Goal: Complete application form: Complete application form

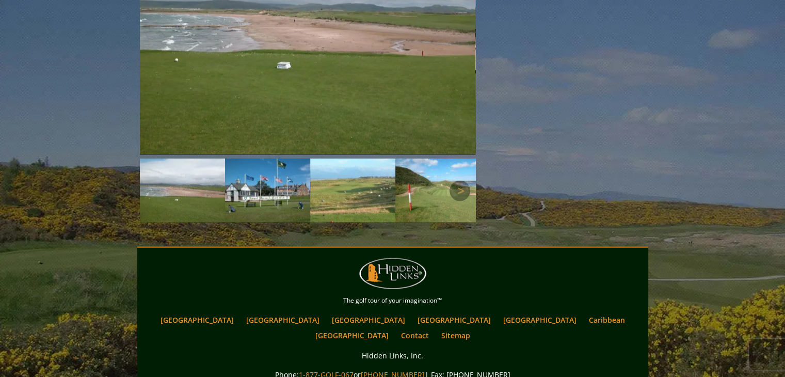
scroll to position [1643, 0]
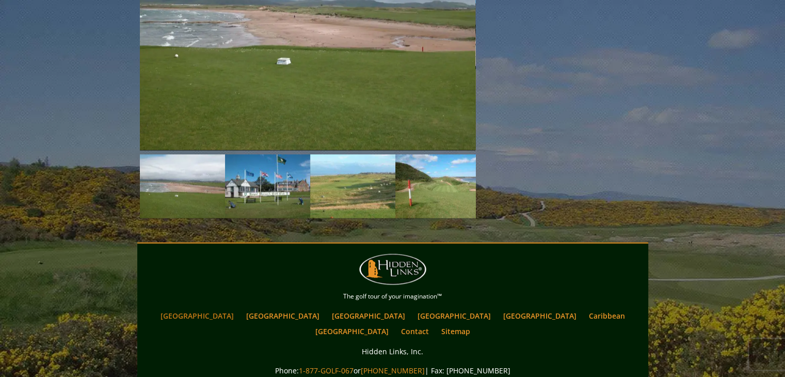
click at [239, 308] on link "[GEOGRAPHIC_DATA]" at bounding box center [197, 315] width 84 height 15
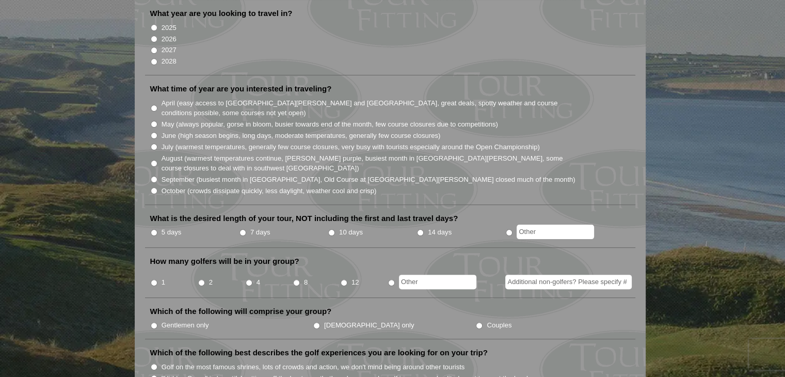
scroll to position [207, 0]
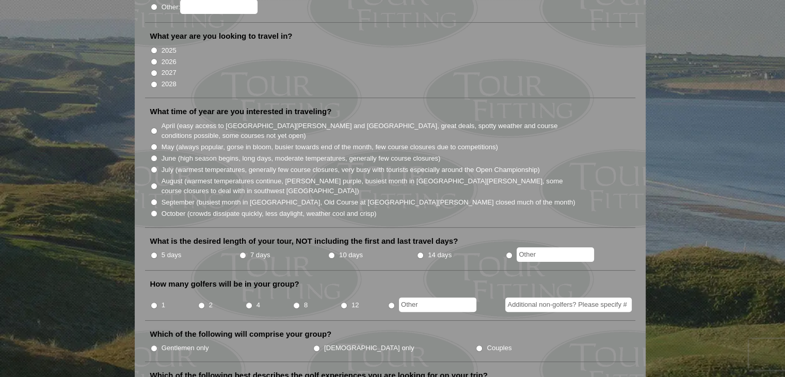
click at [153, 58] on input "2026" at bounding box center [154, 61] width 7 height 7
radio input "true"
click at [152, 128] on input "April (easy access to [GEOGRAPHIC_DATA][PERSON_NAME] and [GEOGRAPHIC_DATA], gre…" at bounding box center [154, 131] width 7 height 7
radio input "true"
click at [154, 252] on input "5 days" at bounding box center [154, 255] width 7 height 7
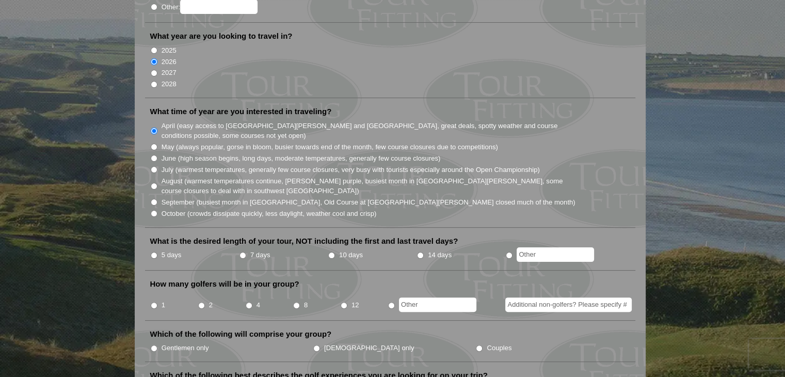
radio input "true"
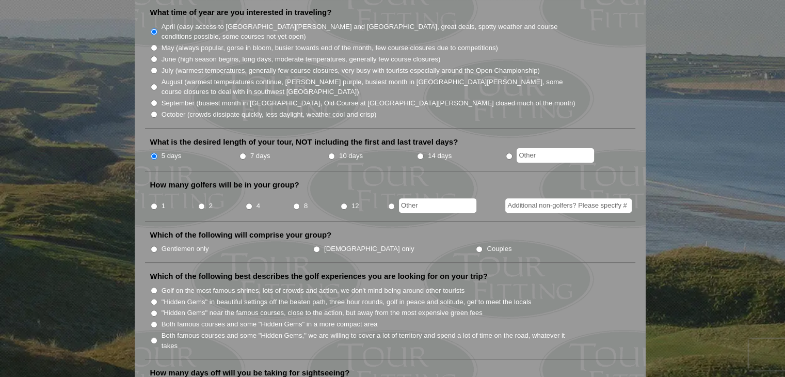
scroll to position [310, 0]
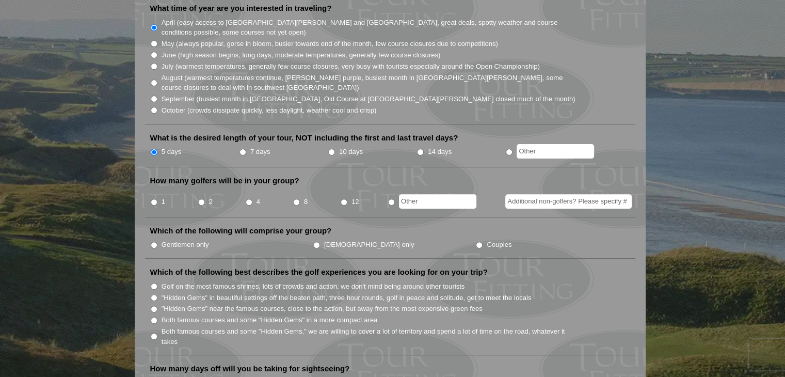
click at [248, 199] on input "4" at bounding box center [249, 202] width 7 height 7
radio input "true"
click at [476, 242] on input "Couples" at bounding box center [479, 245] width 7 height 7
radio input "true"
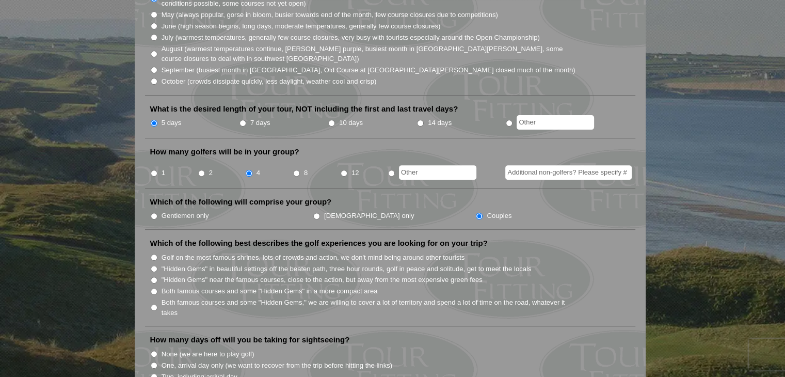
scroll to position [413, 0]
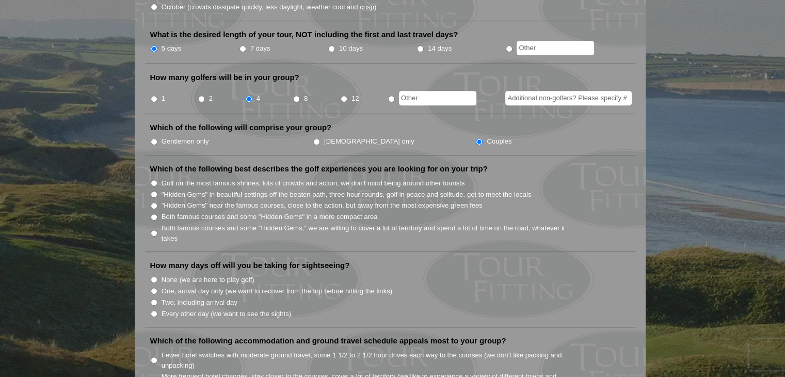
click at [153, 214] on input "Both famous courses and some "Hidden Gems" in a more compact area" at bounding box center [154, 217] width 7 height 7
radio input "true"
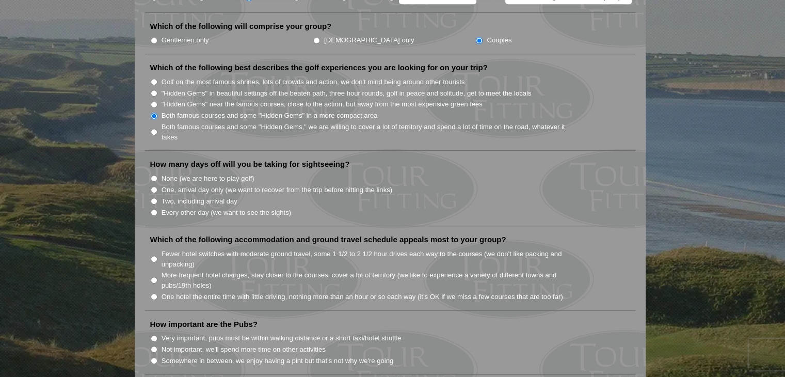
scroll to position [516, 0]
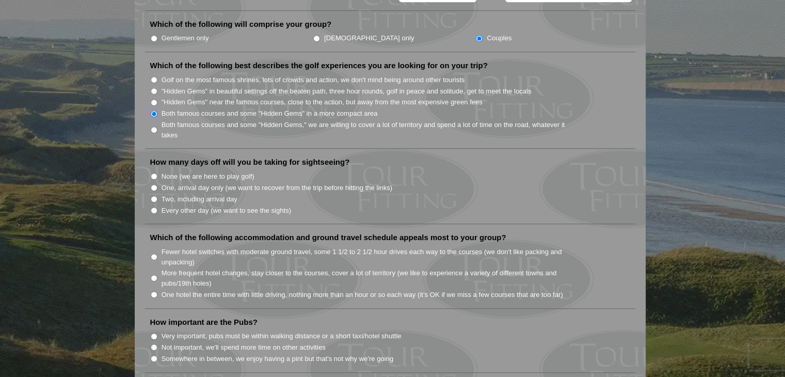
click at [159, 204] on li "Every other day (we want to see the sights)" at bounding box center [394, 209] width 488 height 11
click at [153, 207] on input "Every other day (we want to see the sights)" at bounding box center [154, 210] width 7 height 7
radio input "true"
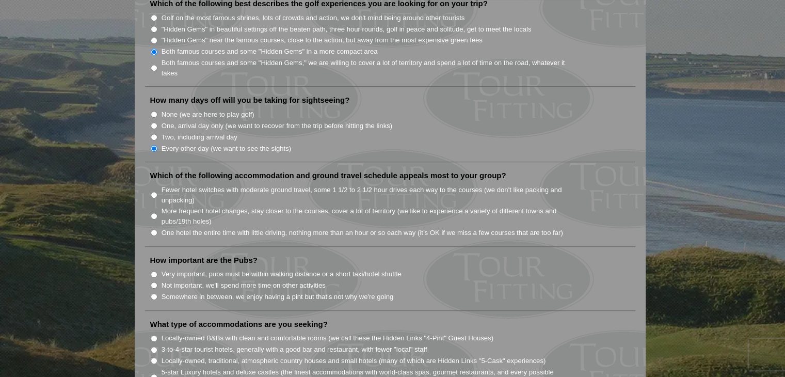
scroll to position [620, 0]
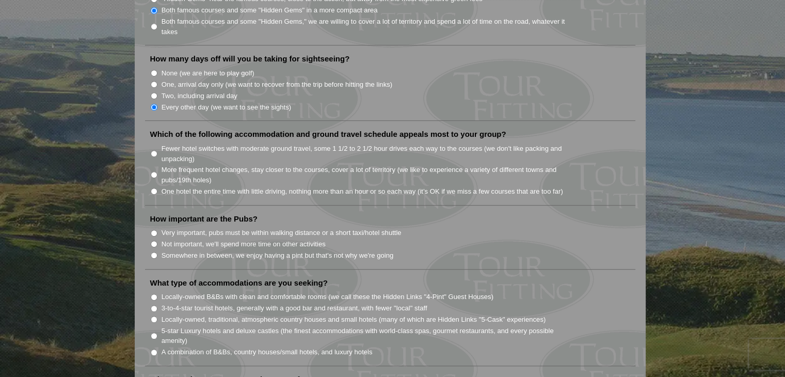
click at [153, 171] on input "More frequent hotel changes, stay closer to the courses, cover a lot of territo…" at bounding box center [154, 174] width 7 height 7
radio input "true"
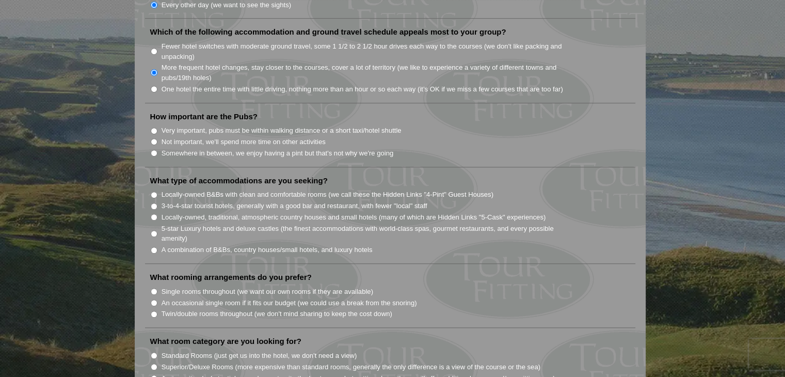
scroll to position [723, 0]
click at [152, 127] on input "Very important, pubs must be within walking distance or a short taxi/hotel shut…" at bounding box center [154, 130] width 7 height 7
radio input "true"
click at [151, 127] on input "Very important, pubs must be within walking distance or a short taxi/hotel shut…" at bounding box center [154, 130] width 7 height 7
click at [155, 127] on input "Very important, pubs must be within walking distance or a short taxi/hotel shut…" at bounding box center [154, 130] width 7 height 7
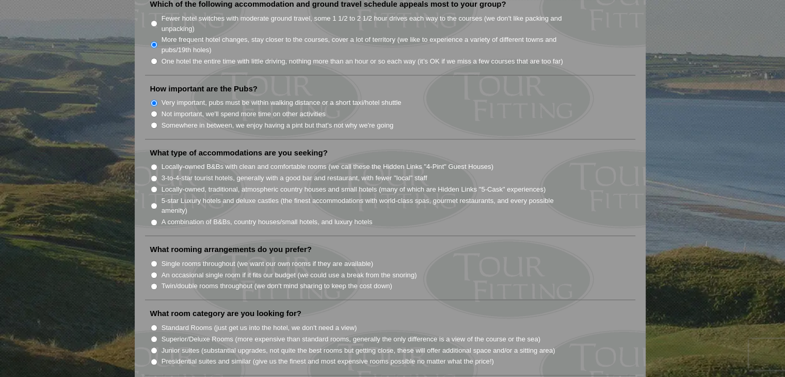
scroll to position [775, 0]
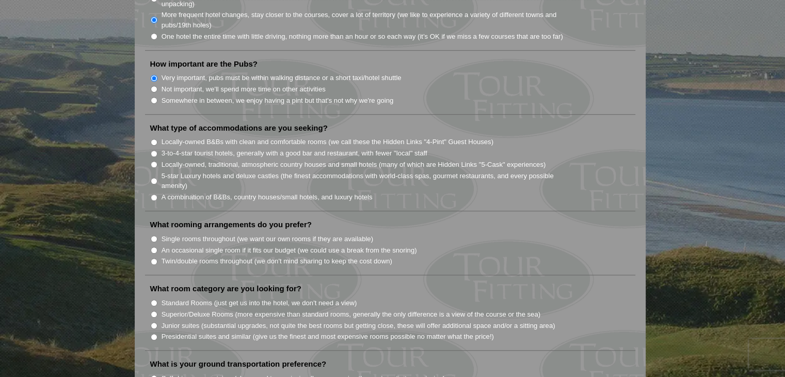
click at [153, 194] on input "A combination of B&Bs, country houses/small hotels, and luxury hotels" at bounding box center [154, 197] width 7 height 7
radio input "true"
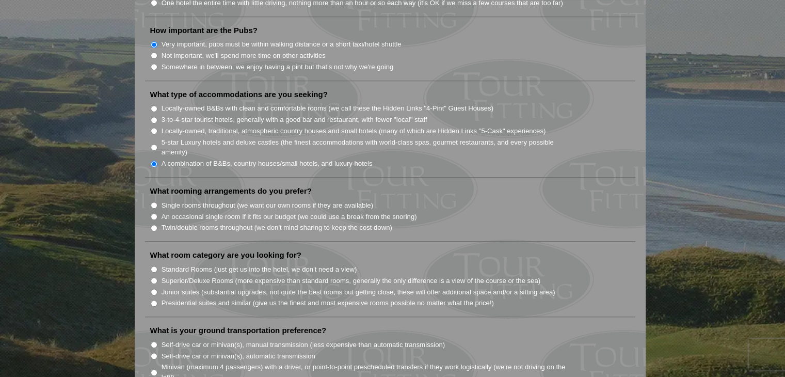
scroll to position [878, 0]
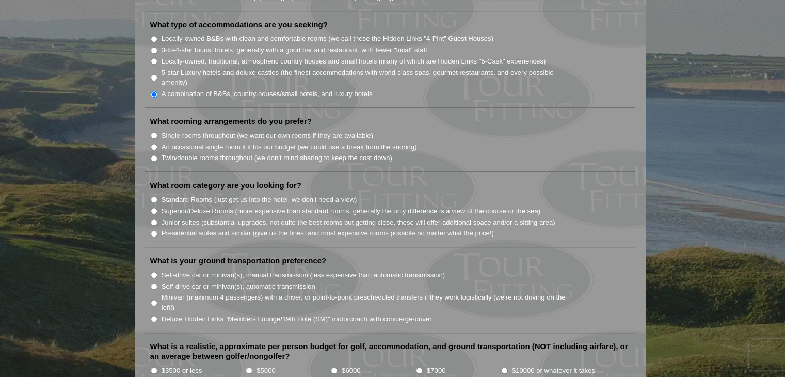
click at [153, 155] on input "Twin/double rooms throughout (we don't mind sharing to keep the cost down)" at bounding box center [154, 158] width 7 height 7
radio input "true"
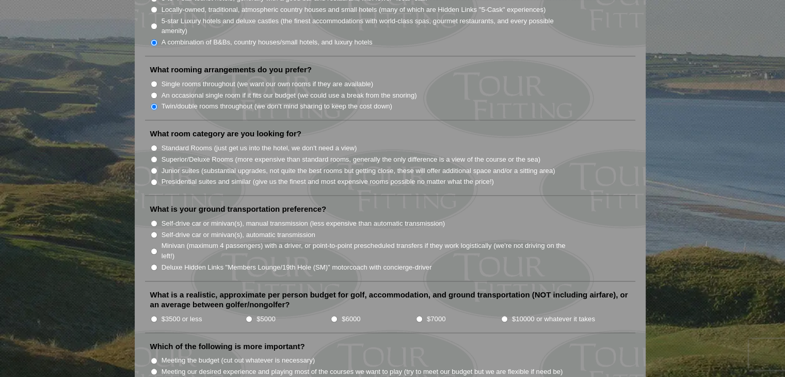
scroll to position [981, 0]
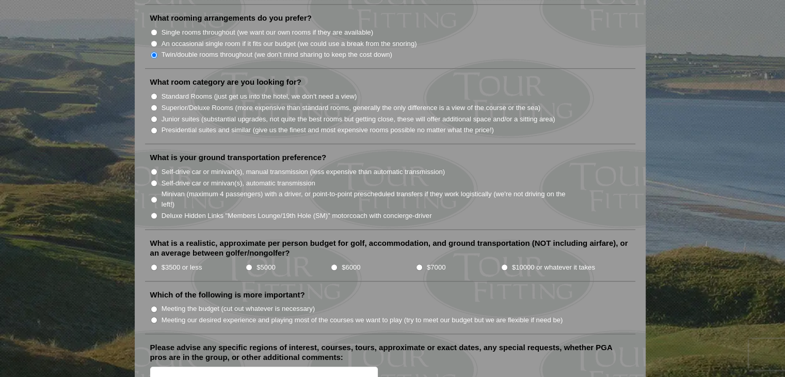
click at [152, 104] on input "Superior/Deluxe Rooms (more expensive than standard rooms, generally the only d…" at bounding box center [154, 107] width 7 height 7
radio input "true"
click at [155, 180] on input "Self-drive car or minivan(s), automatic transmission" at bounding box center [154, 183] width 7 height 7
radio input "true"
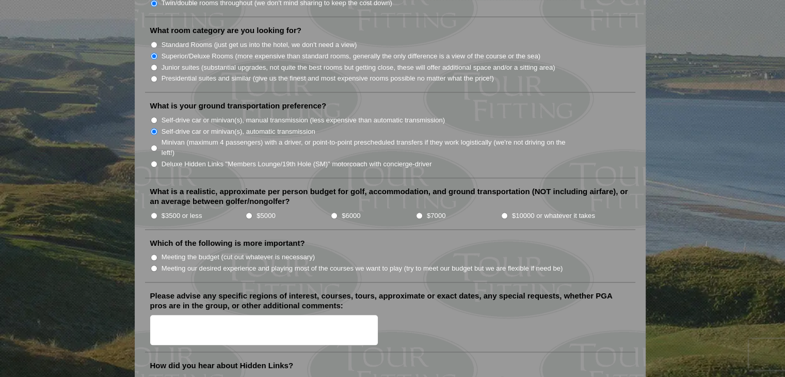
click at [419, 212] on input "$7000" at bounding box center [419, 215] width 7 height 7
radio input "true"
click at [153, 265] on input "Meeting our desired experience and playing most of the courses we want to play …" at bounding box center [154, 268] width 7 height 7
radio input "true"
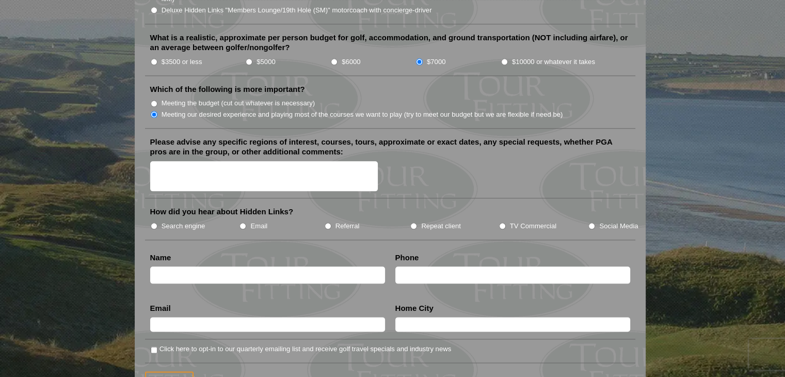
scroll to position [1188, 0]
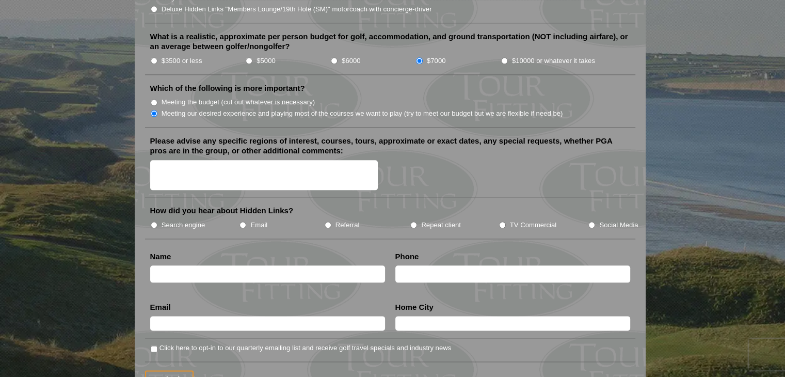
click at [153, 222] on input "Search engine" at bounding box center [154, 225] width 7 height 7
radio input "true"
click at [233, 265] on input "text" at bounding box center [267, 273] width 235 height 17
type input "[PERSON_NAME]"
type input "7053131589"
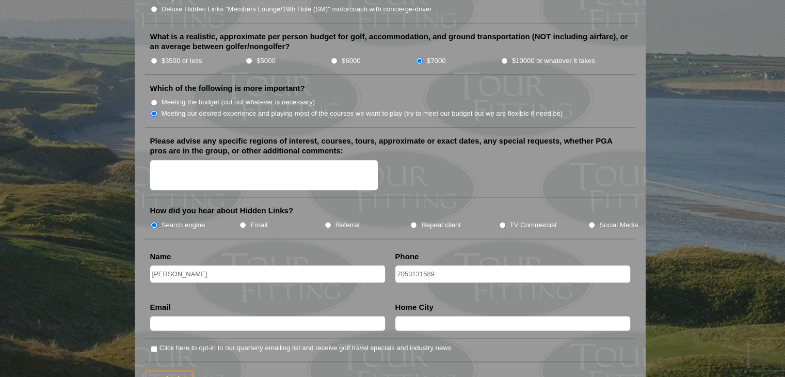
type input "[EMAIL_ADDRESS][DOMAIN_NAME]"
type input "lakefield"
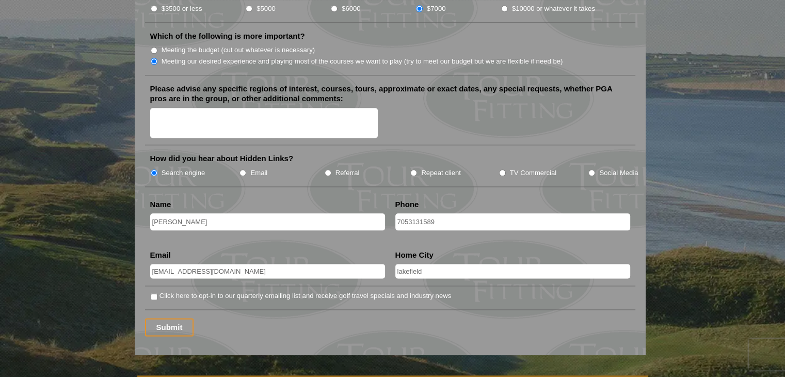
scroll to position [1291, 0]
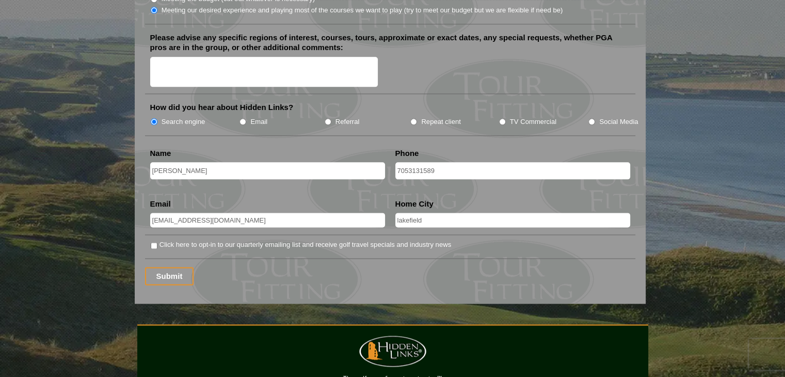
click at [151, 242] on input "Click here to opt-in to our quarterly emailing list and receive golf travel spe…" at bounding box center [154, 245] width 7 height 7
checkbox input "true"
click at [171, 267] on input "Submit" at bounding box center [169, 276] width 49 height 18
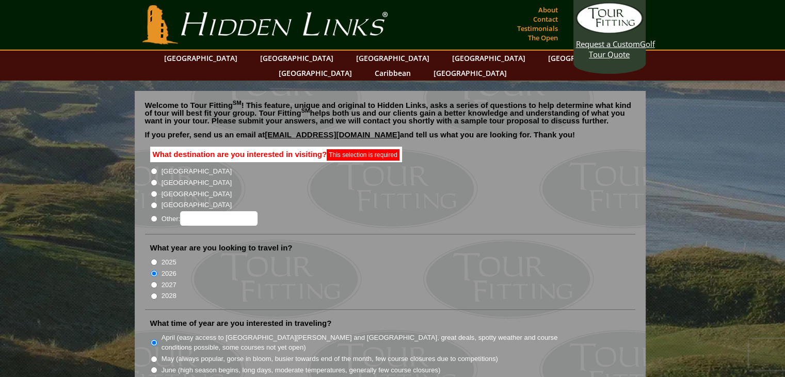
click at [154, 168] on input "[GEOGRAPHIC_DATA]" at bounding box center [154, 171] width 7 height 7
radio input "true"
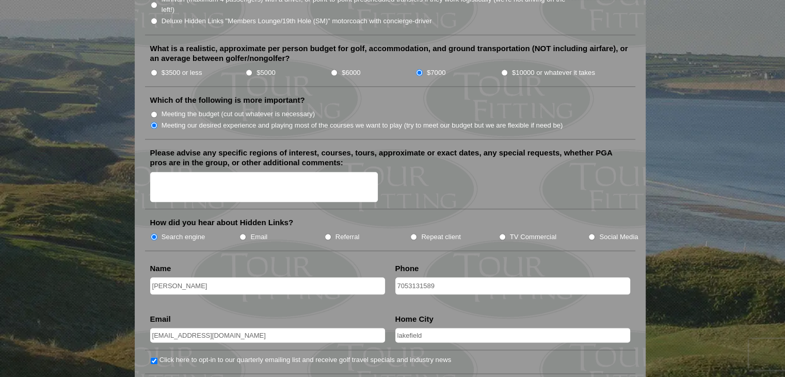
scroll to position [1188, 0]
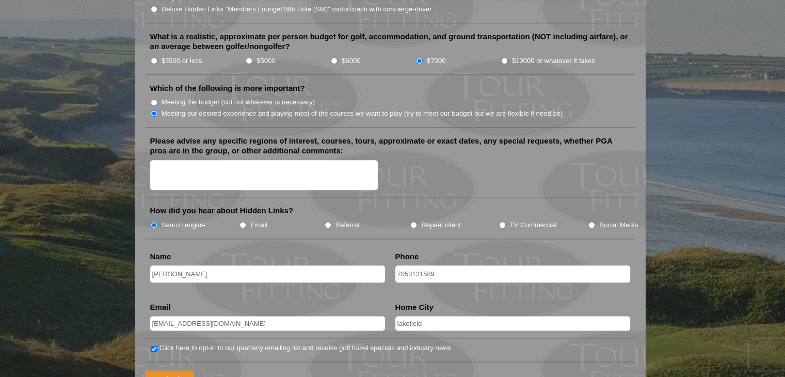
click at [163, 370] on input "Submit" at bounding box center [169, 379] width 49 height 18
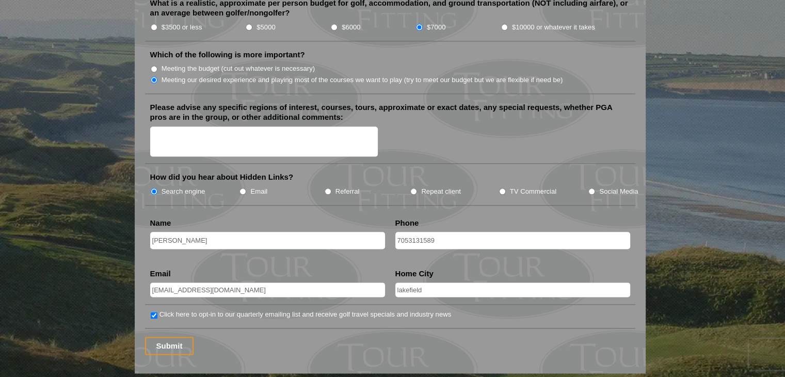
click at [193, 127] on textarea "Please advise any specific regions of interest, courses, tours, approximate or …" at bounding box center [264, 142] width 228 height 30
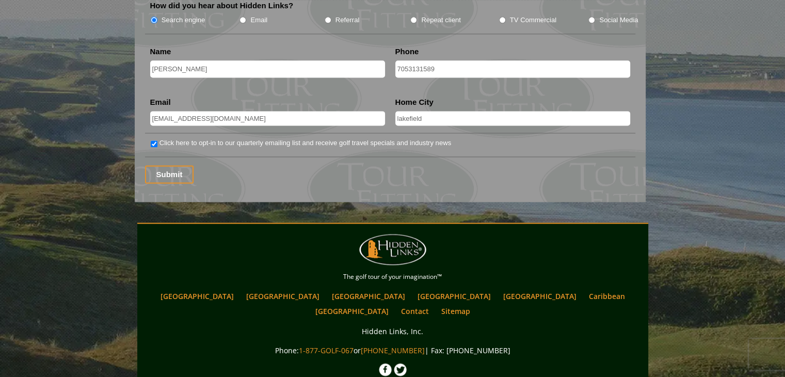
scroll to position [1456, 0]
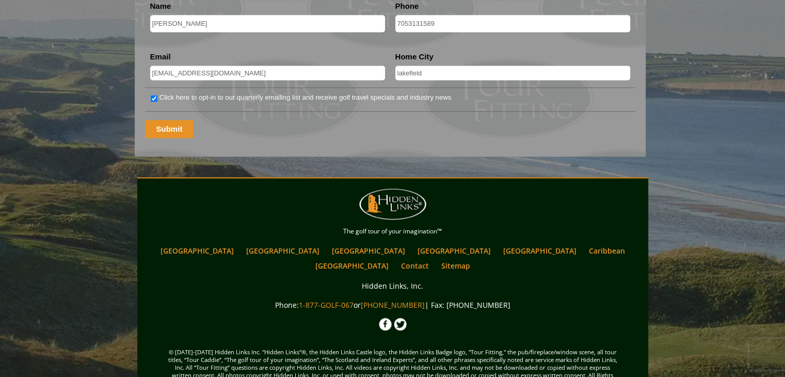
type textarea "none"
click at [164, 120] on input "Submit" at bounding box center [169, 129] width 49 height 18
